Goal: Information Seeking & Learning: Learn about a topic

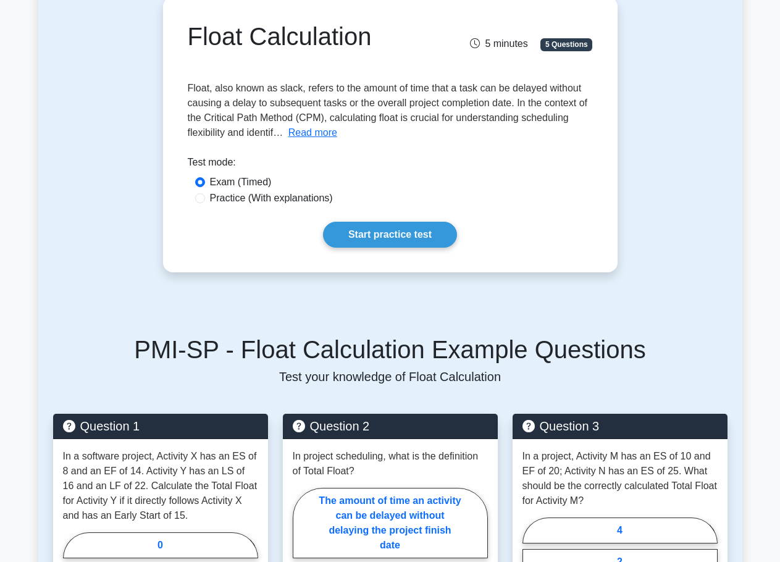
click at [291, 200] on label "Practice (With explanations)" at bounding box center [271, 198] width 123 height 15
click at [205, 200] on input "Practice (With explanations)" at bounding box center [200, 198] width 10 height 10
radio input "true"
click at [391, 237] on link "Start practice test" at bounding box center [390, 235] width 134 height 26
click at [363, 235] on link "Start practice test" at bounding box center [390, 235] width 134 height 26
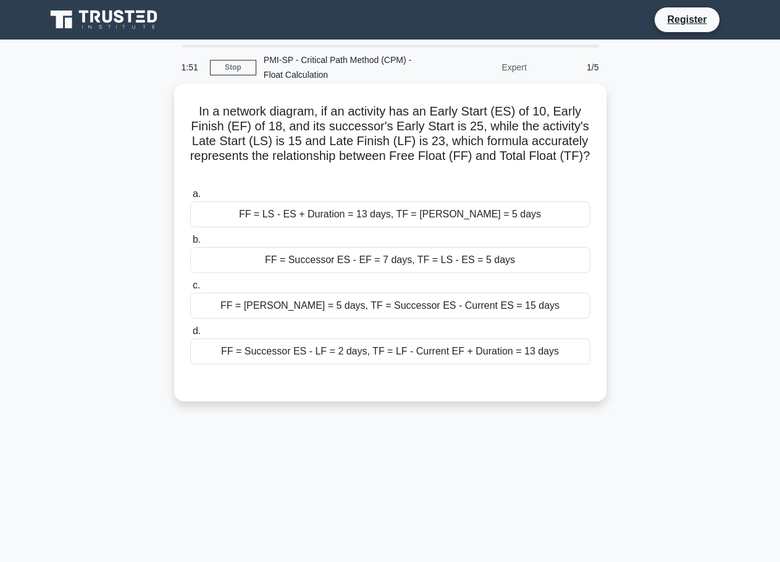
click at [243, 258] on div "FF = Successor ES - EF = 7 days, TF = LS - ES = 5 days" at bounding box center [390, 260] width 400 height 26
click at [190, 244] on input "b. FF = Successor ES - EF = 7 days, TF = LS - ES = 5 days" at bounding box center [190, 240] width 0 height 8
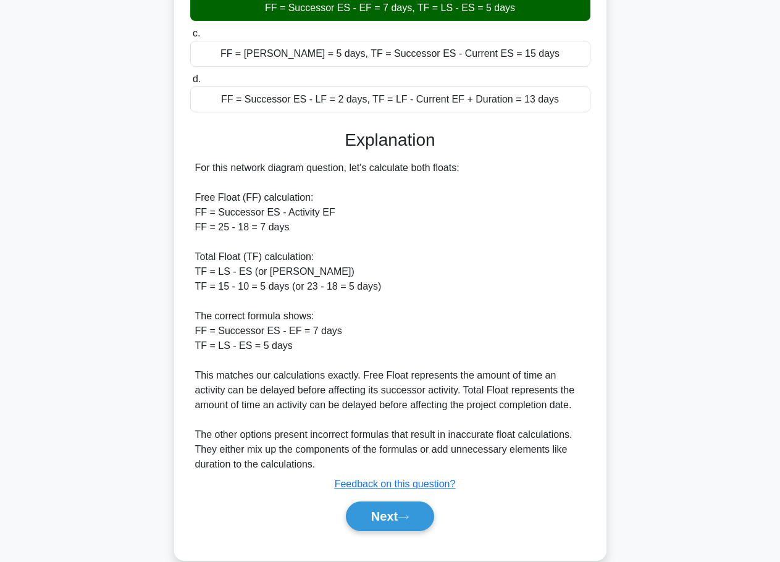
scroll to position [274, 0]
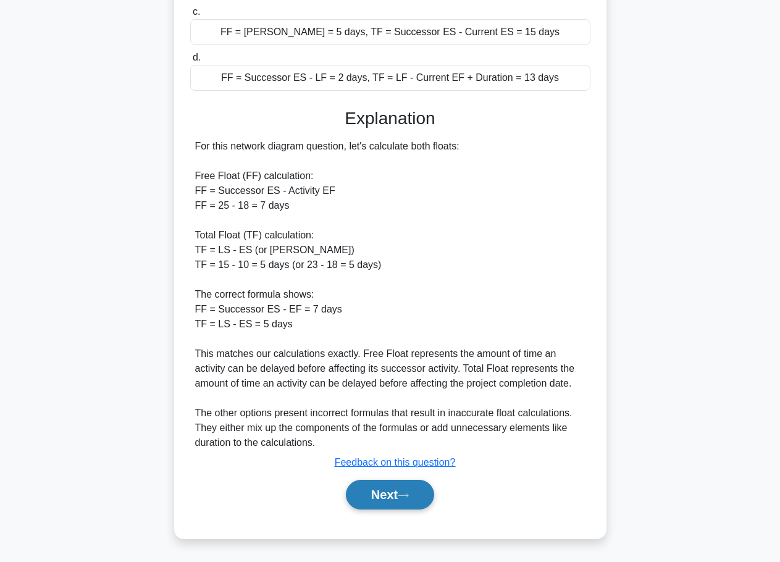
click at [373, 484] on button "Next" at bounding box center [390, 495] width 88 height 30
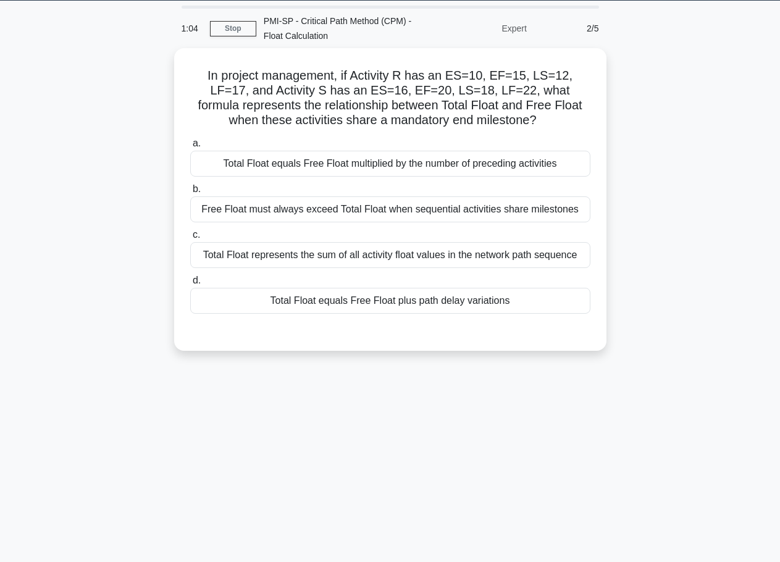
scroll to position [0, 0]
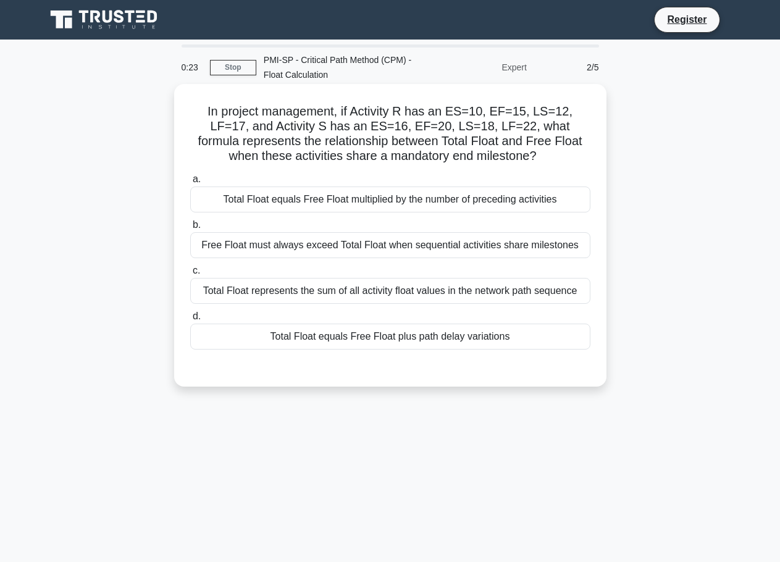
click at [370, 289] on div "Total Float represents the sum of all activity float values in the network path…" at bounding box center [390, 291] width 400 height 26
click at [190, 275] on input "c. Total Float represents the sum of all activity float values in the network p…" at bounding box center [190, 271] width 0 height 8
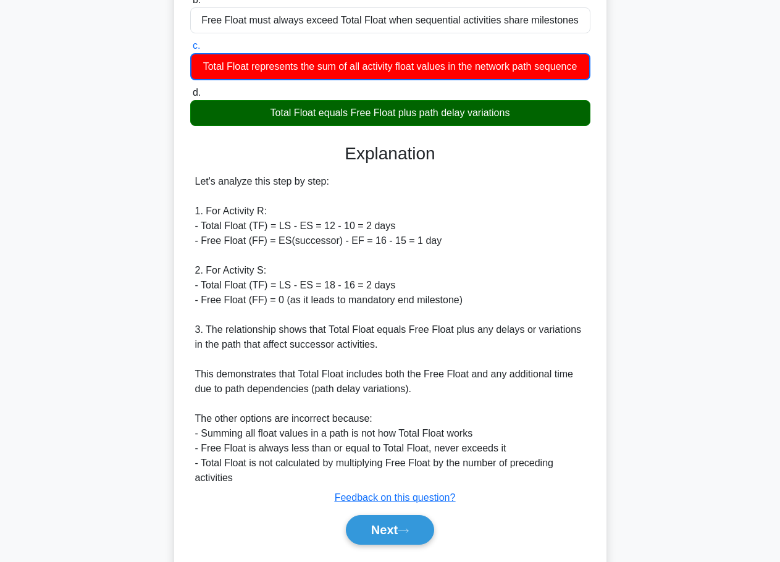
scroll to position [247, 0]
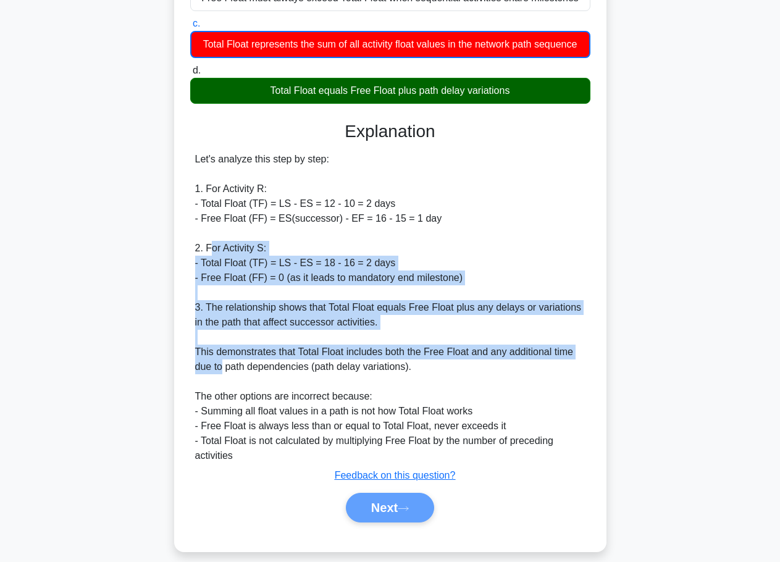
drag, startPoint x: 208, startPoint y: 250, endPoint x: 221, endPoint y: 371, distance: 121.2
click at [221, 371] on div "Let's analyze this step by step: 1. For Activity R: - Total Float (TF) = LS - E…" at bounding box center [390, 307] width 391 height 311
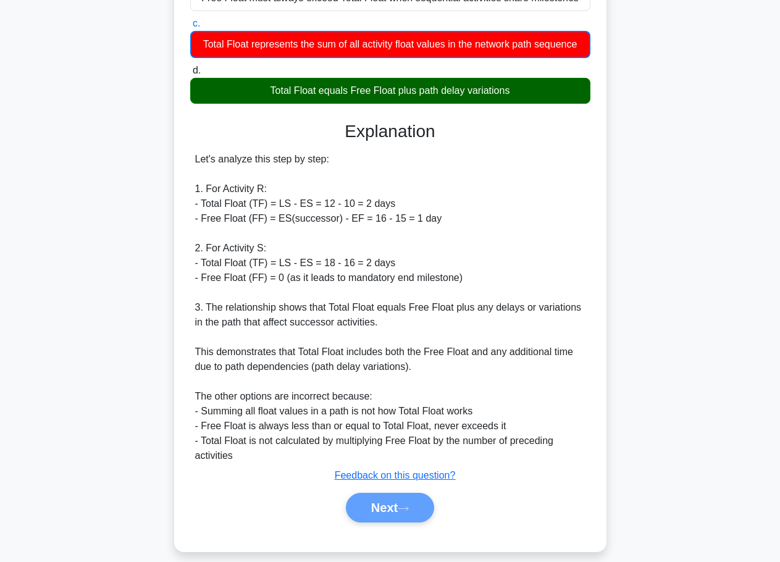
click at [190, 158] on div "Let's analyze this step by step: 1. For Activity R: - Total Float (TF) = LS - E…" at bounding box center [390, 307] width 400 height 311
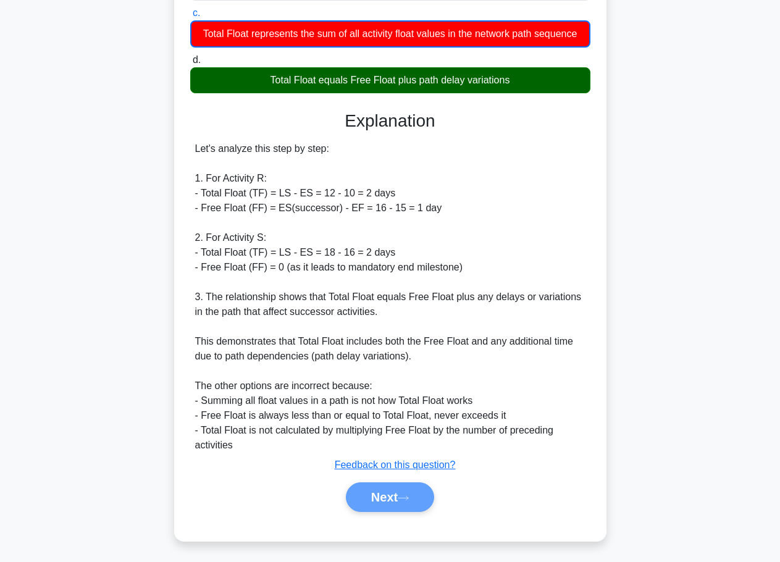
scroll to position [261, 0]
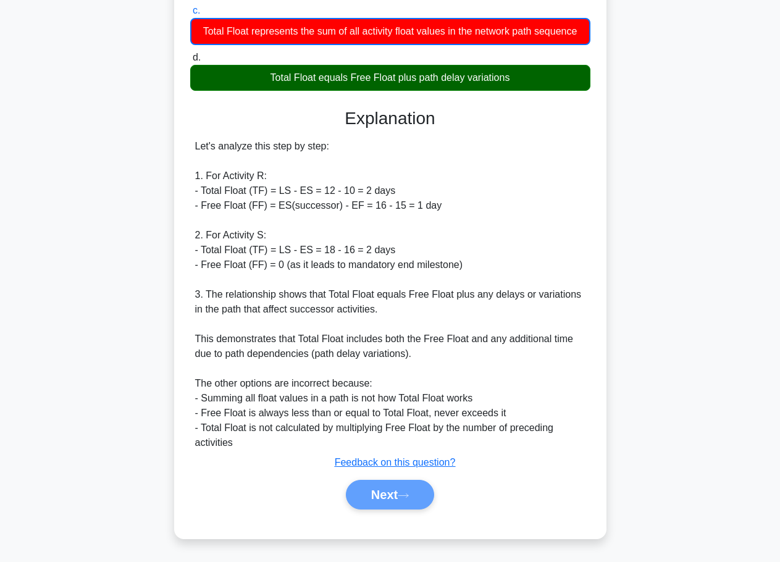
click at [410, 490] on div "Next" at bounding box center [390, 495] width 405 height 30
click at [382, 492] on div "Next" at bounding box center [390, 495] width 405 height 30
